Goal: Information Seeking & Learning: Learn about a topic

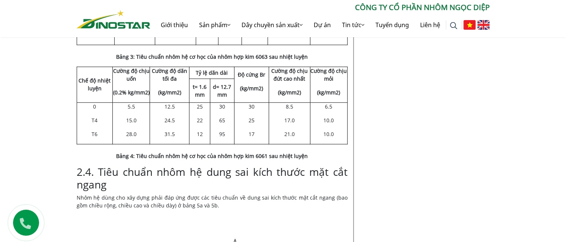
scroll to position [819, 0]
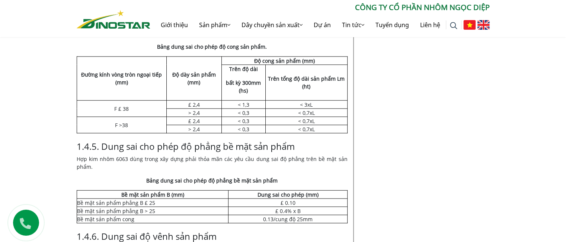
scroll to position [1749, 0]
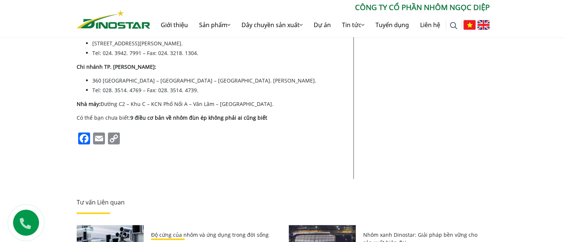
scroll to position [1600, 0]
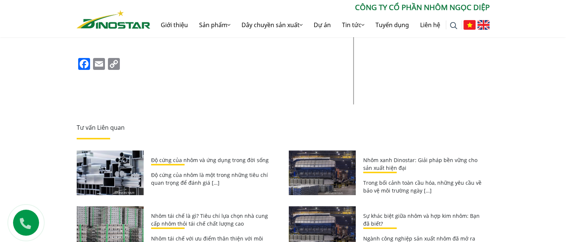
scroll to position [2493, 0]
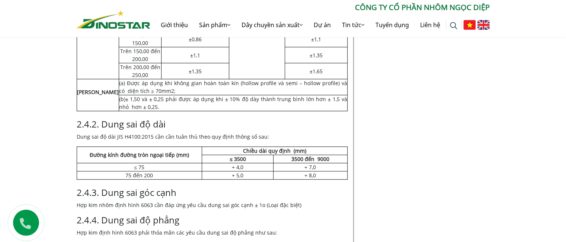
scroll to position [3349, 0]
